Goal: Information Seeking & Learning: Learn about a topic

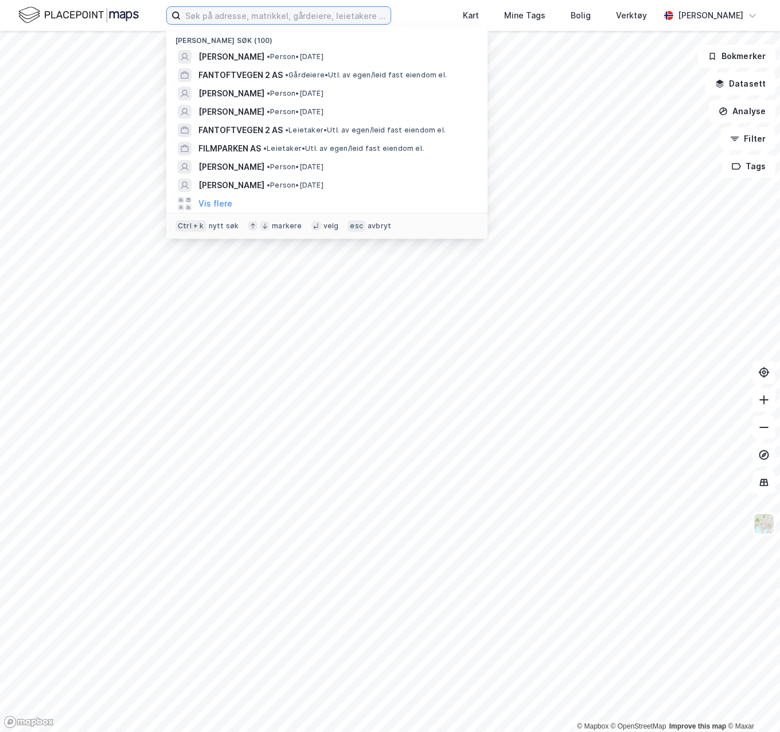
click at [252, 19] on input at bounding box center [286, 15] width 210 height 17
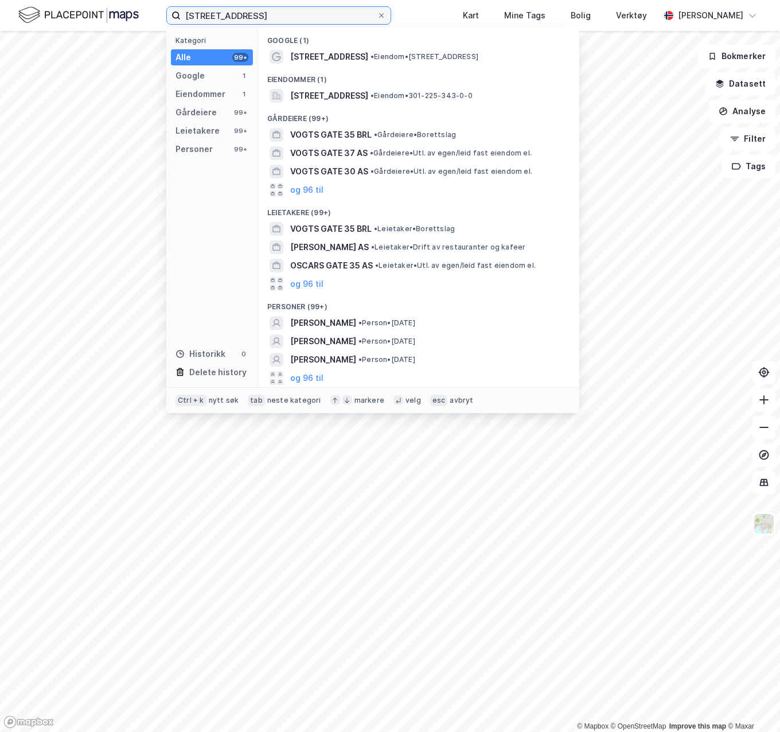
type input "[STREET_ADDRESS]"
click at [368, 90] on span "[STREET_ADDRESS]" at bounding box center [329, 96] width 78 height 14
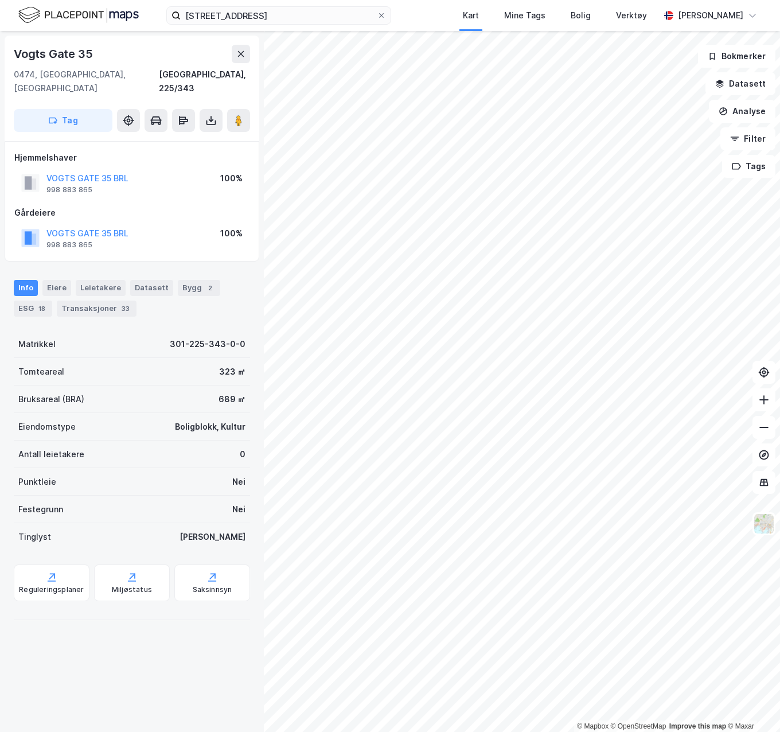
click at [89, 301] on div "Transaksjoner 33" at bounding box center [97, 309] width 80 height 16
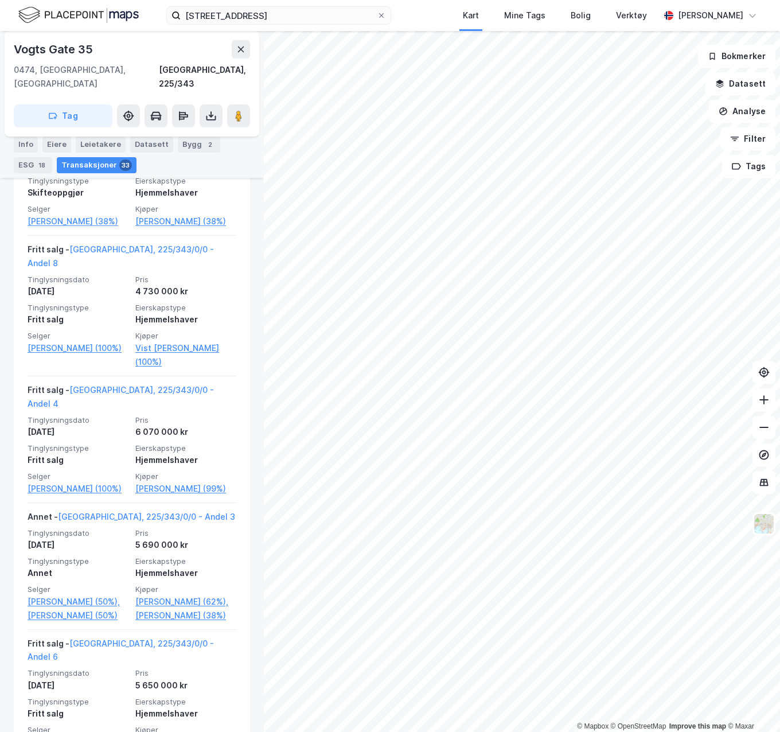
scroll to position [803, 0]
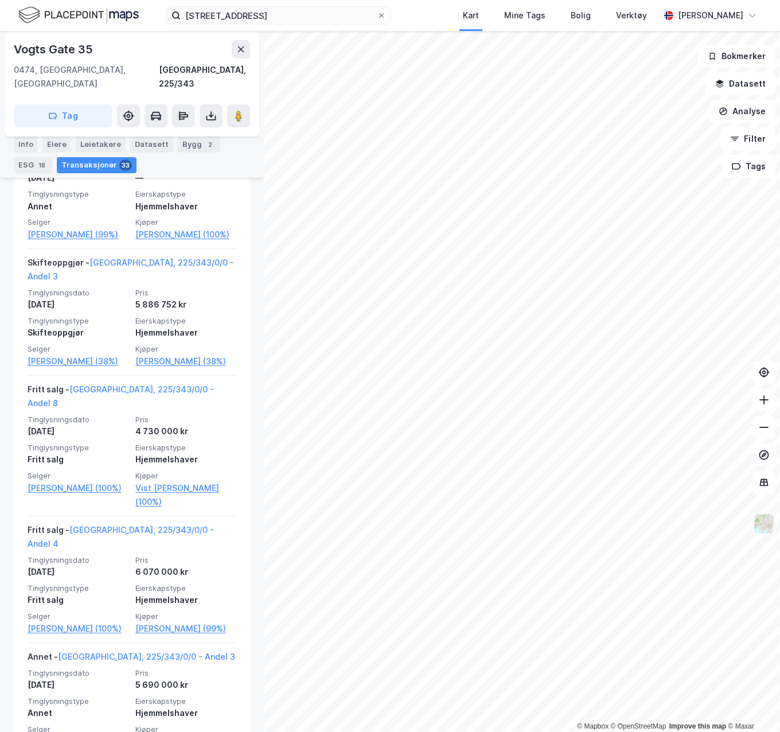
click at [67, 355] on link "[PERSON_NAME] (38%)" at bounding box center [78, 362] width 101 height 14
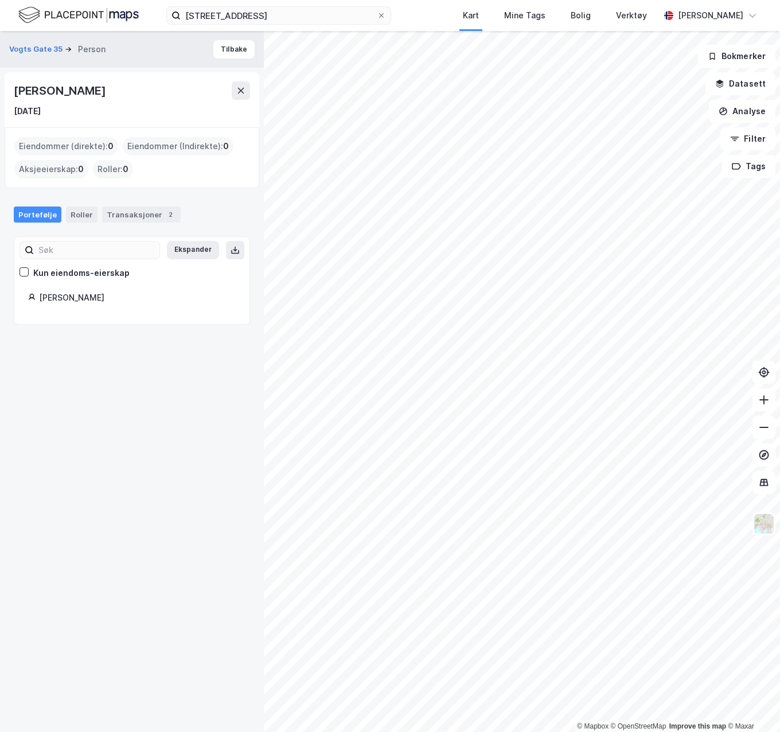
click at [158, 221] on div "Transaksjoner 2" at bounding box center [141, 215] width 79 height 16
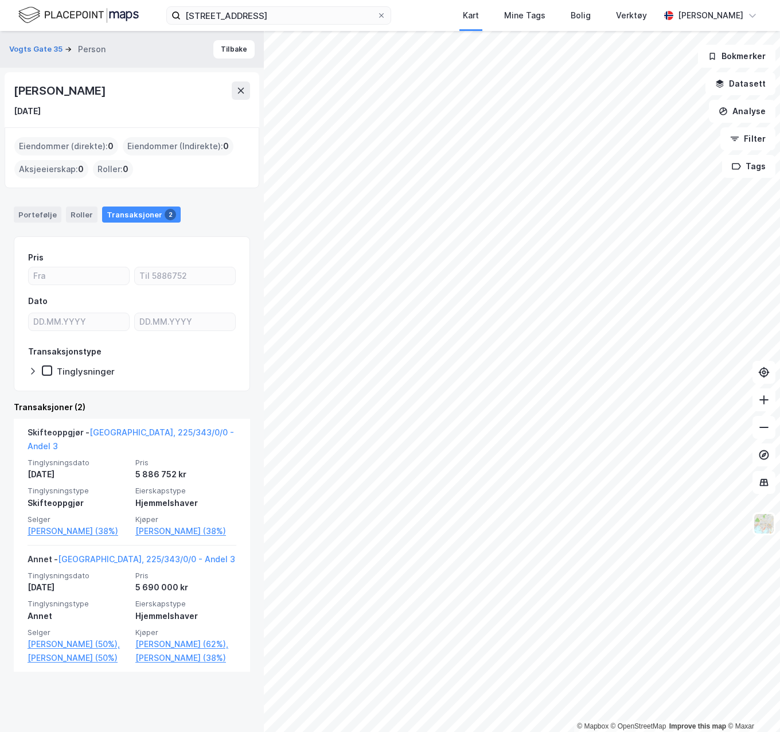
click at [147, 651] on link "[PERSON_NAME] (62%)," at bounding box center [185, 644] width 101 height 14
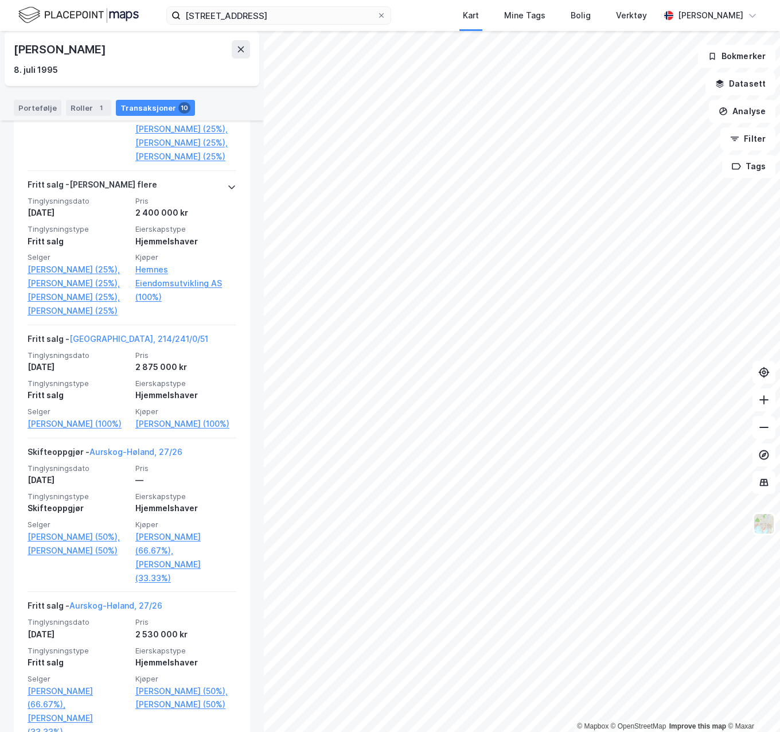
scroll to position [1271, 0]
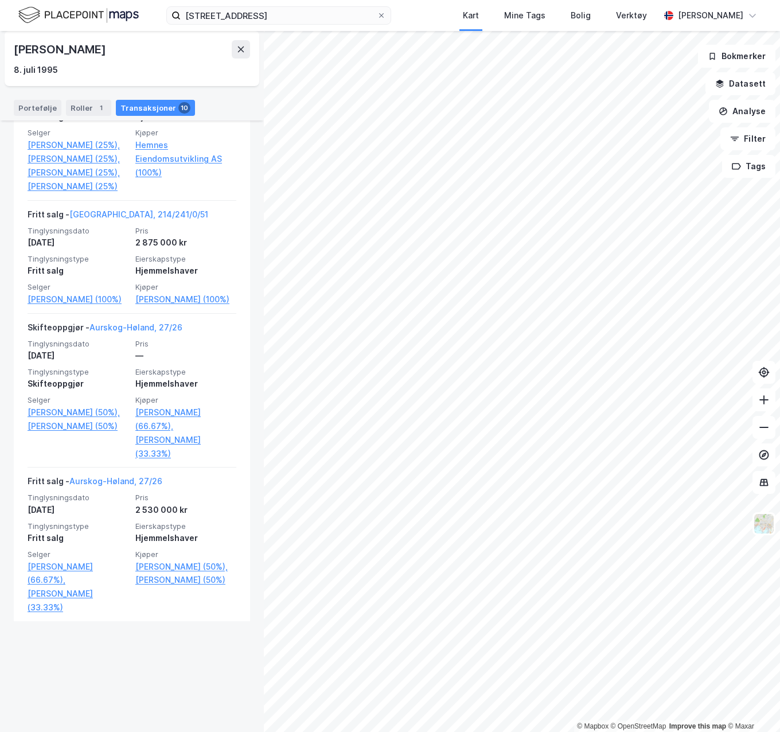
click at [157, 433] on link "[PERSON_NAME] (66.67%)," at bounding box center [185, 420] width 101 height 28
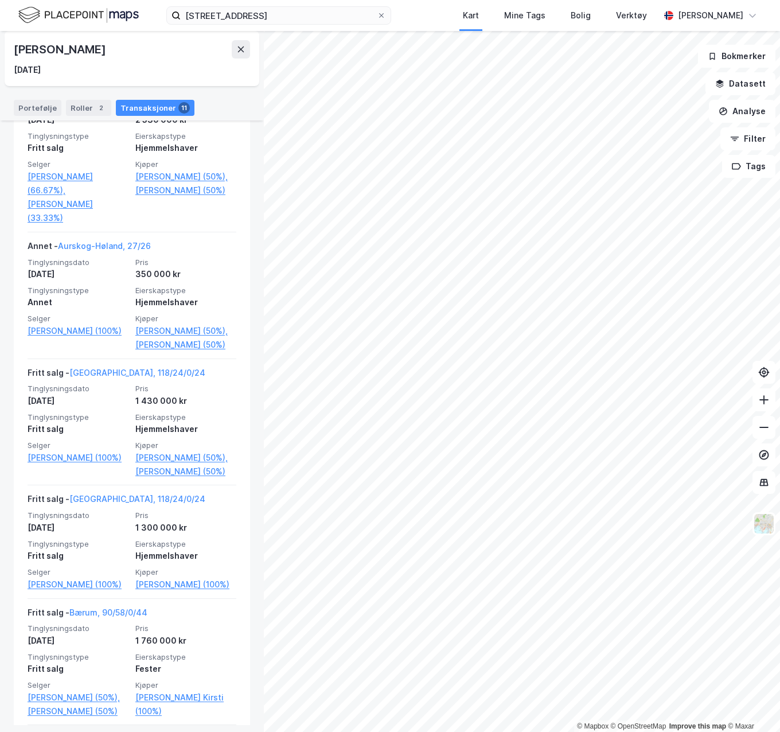
scroll to position [975, 0]
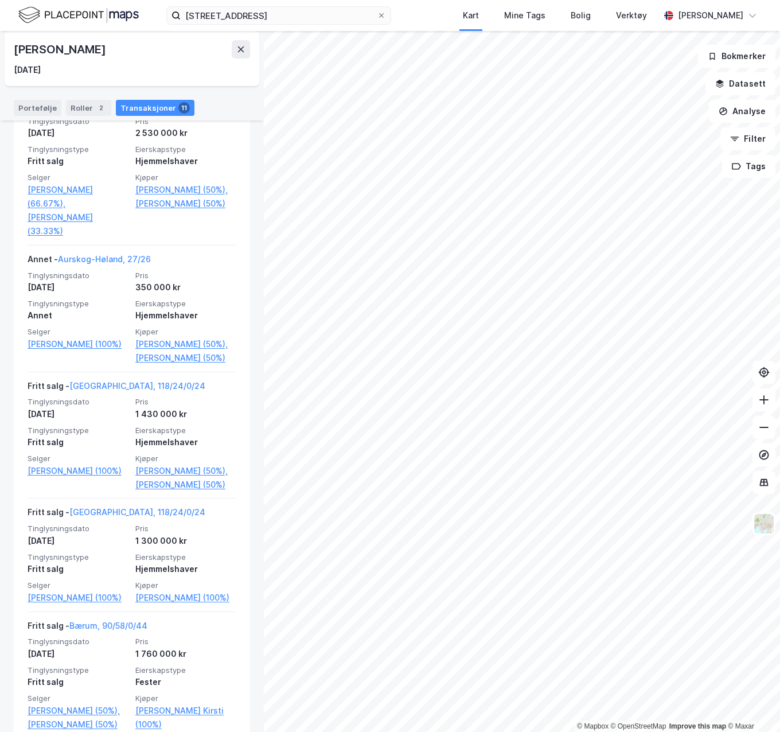
click at [185, 351] on link "[PERSON_NAME] (50%)," at bounding box center [185, 344] width 101 height 14
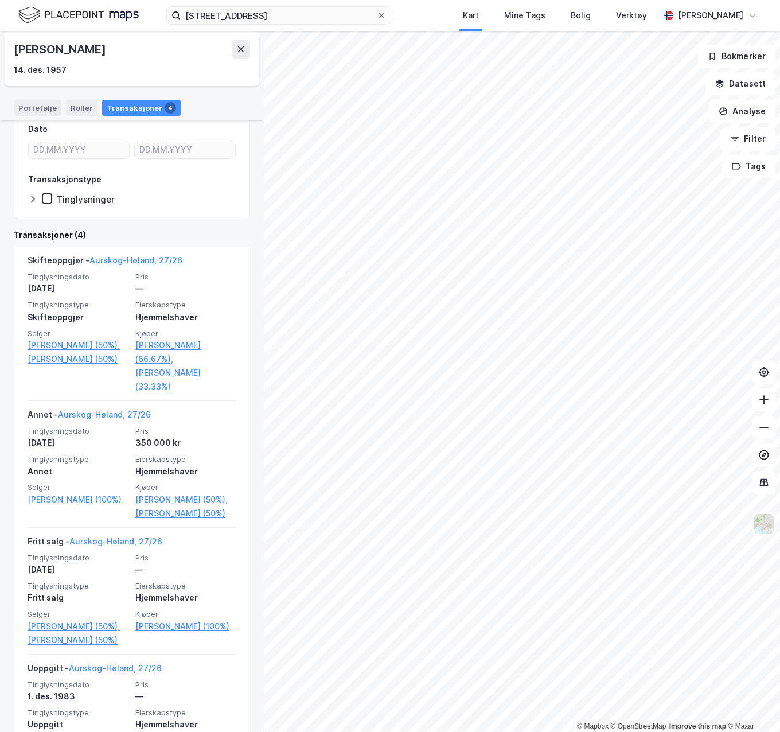
scroll to position [248, 0]
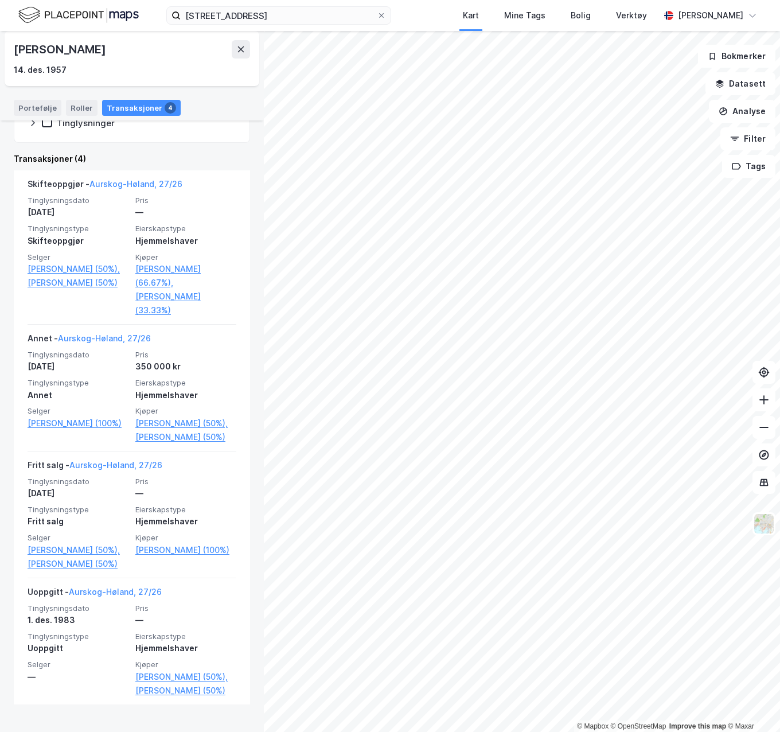
click at [161, 293] on link "[PERSON_NAME] (33.33%)" at bounding box center [185, 304] width 101 height 28
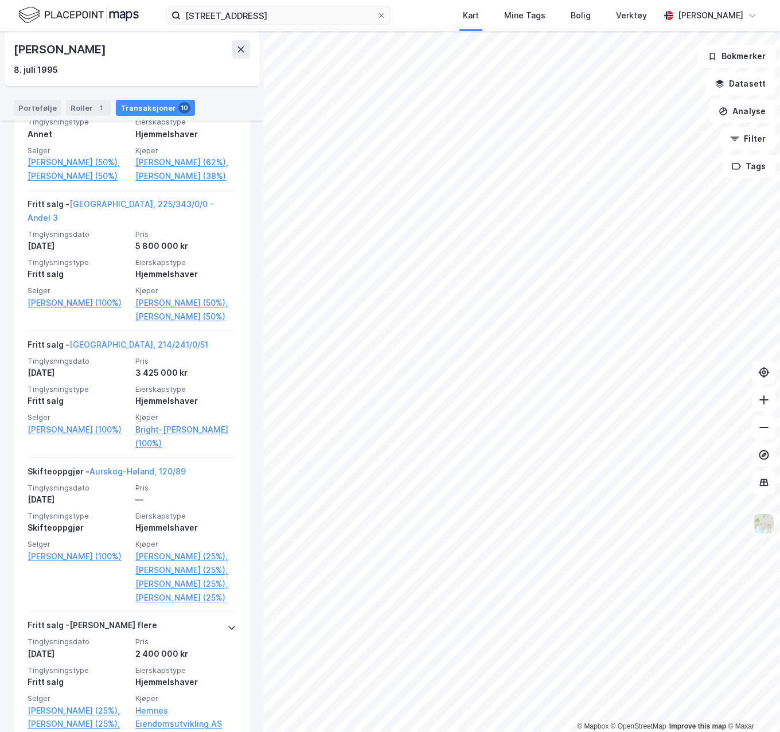
scroll to position [593, 0]
